Goal: Task Accomplishment & Management: Use online tool/utility

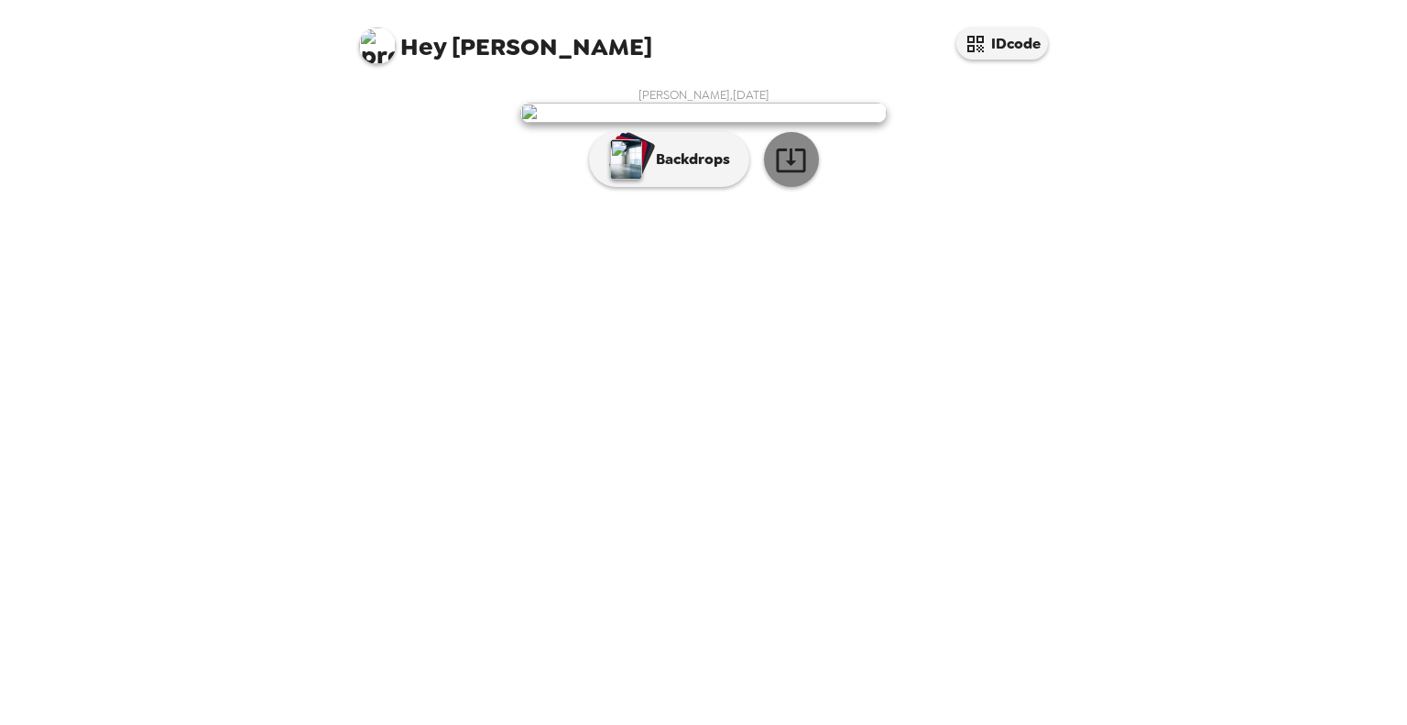
click at [788, 172] on icon "button" at bounding box center [790, 160] width 29 height 24
click at [688, 170] on p "Backdrops" at bounding box center [688, 159] width 83 height 22
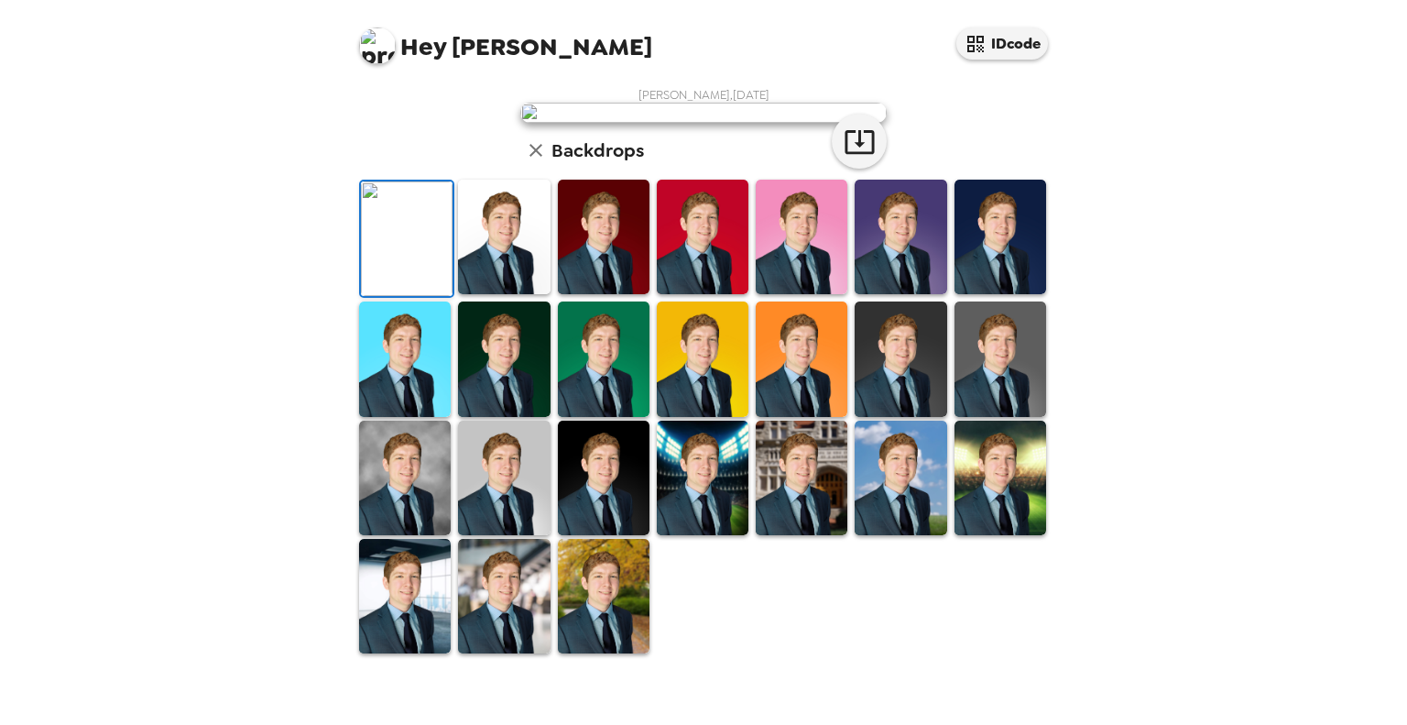
click at [740, 123] on img at bounding box center [703, 113] width 367 height 20
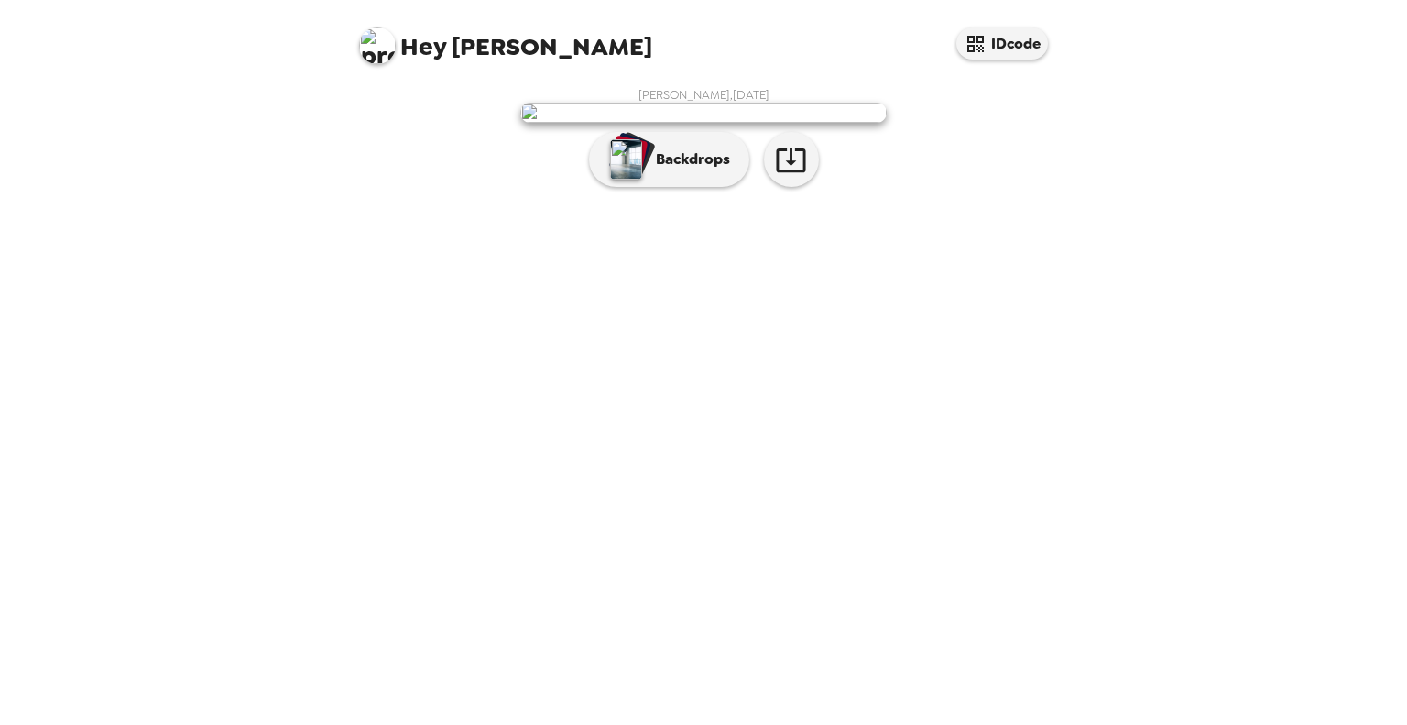
click at [670, 123] on img at bounding box center [703, 113] width 367 height 20
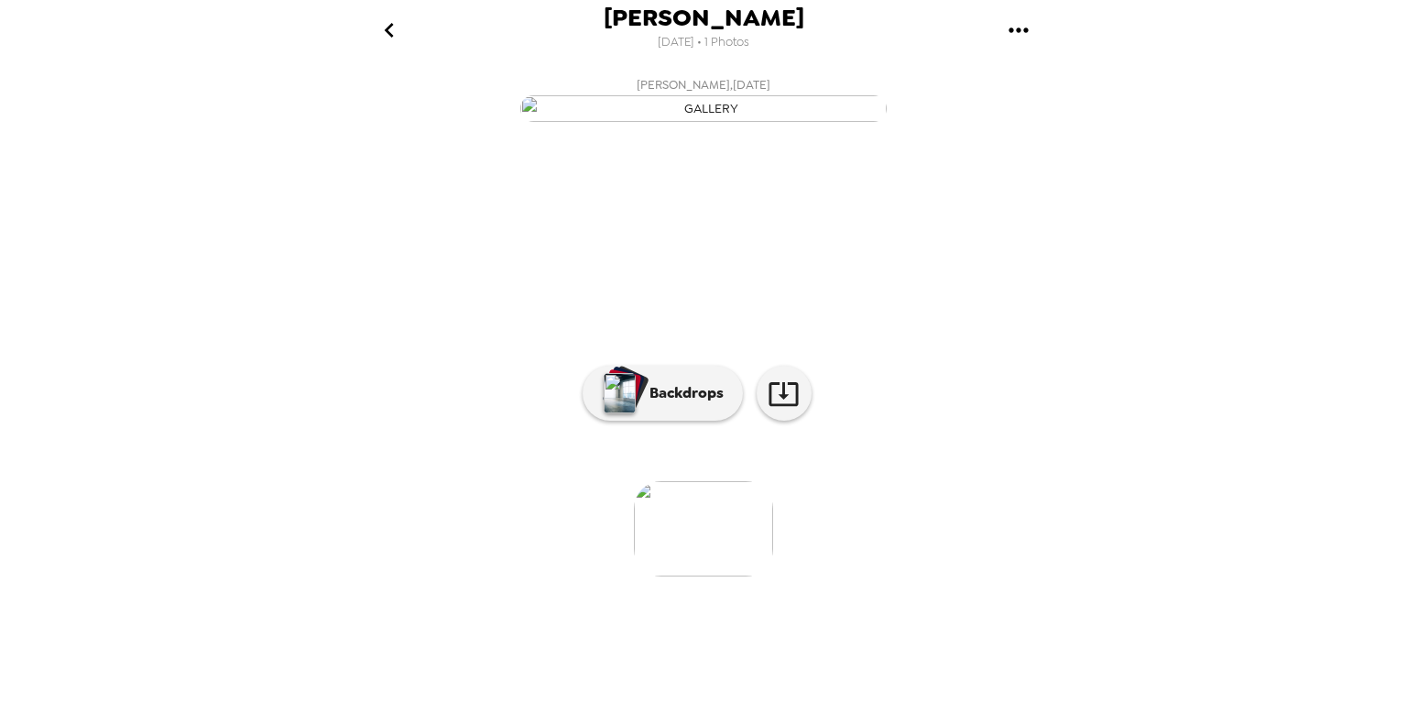
scroll to position [67, 0]
